Goal: Book appointment/travel/reservation

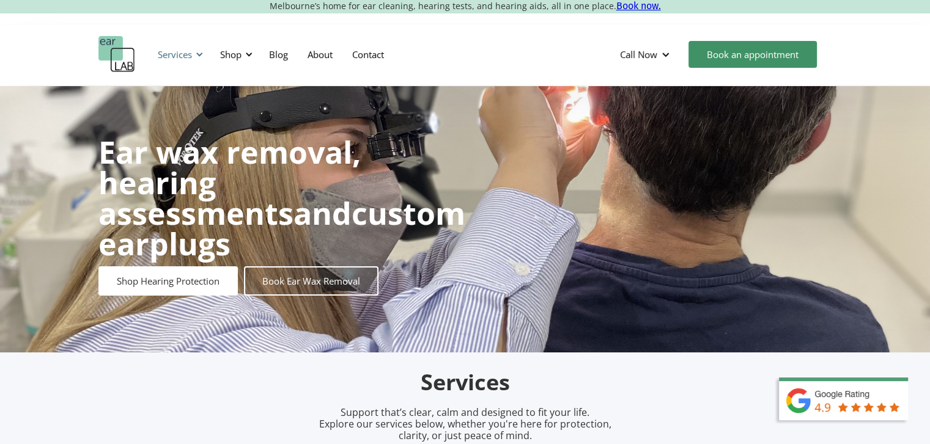
click at [183, 53] on div "Services" at bounding box center [175, 54] width 34 height 12
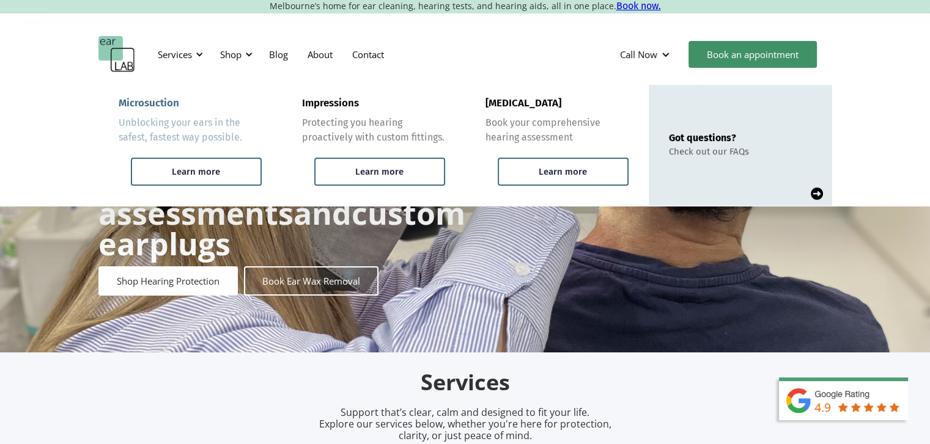
click at [141, 124] on div "Unblocking your ears in the safest, fastest way possible." at bounding box center [190, 130] width 143 height 29
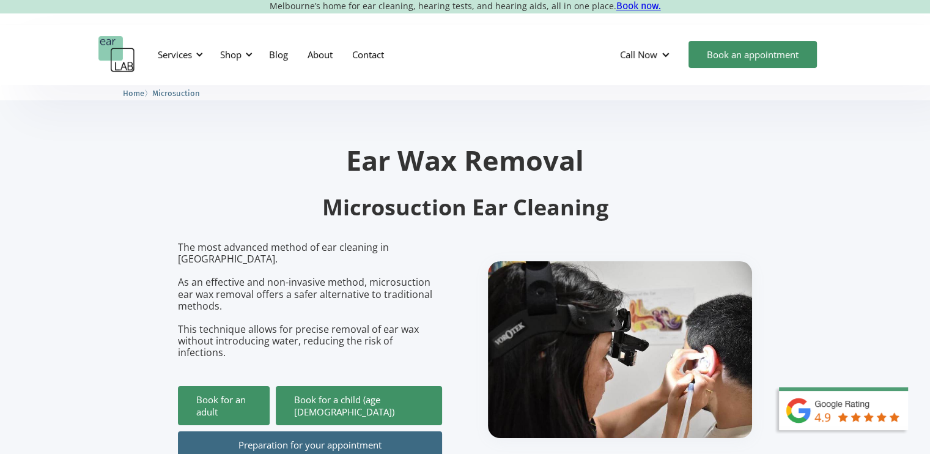
scroll to position [142, 0]
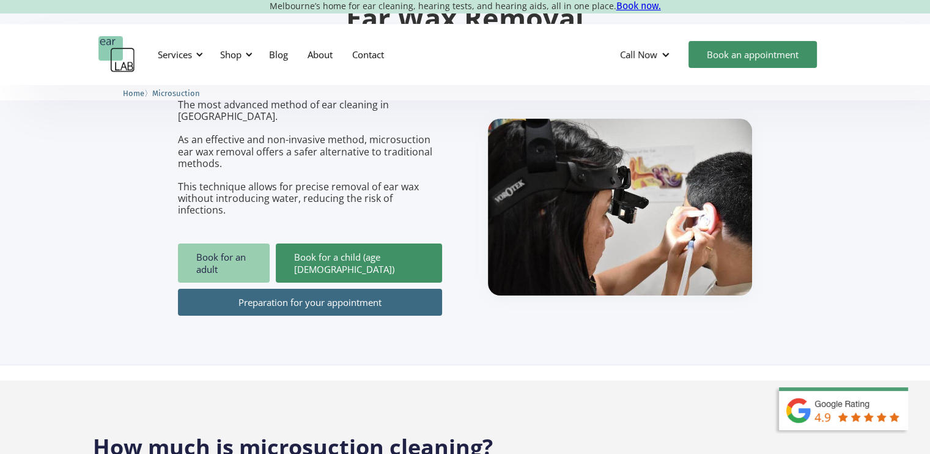
click at [249, 251] on link "Book for an adult" at bounding box center [224, 262] width 92 height 39
